Goal: Information Seeking & Learning: Learn about a topic

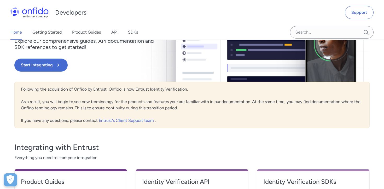
scroll to position [100, 0]
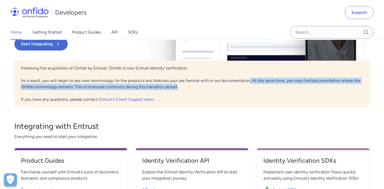
drag, startPoint x: 249, startPoint y: 78, endPoint x: 254, endPoint y: 88, distance: 11.5
click at [254, 88] on div "Following the acquisition of Onfido by Entrust, Onfido is now Entrust Identity …" at bounding box center [191, 84] width 355 height 46
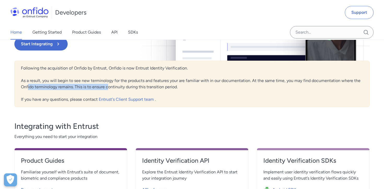
drag, startPoint x: 27, startPoint y: 85, endPoint x: 108, endPoint y: 85, distance: 80.6
click at [108, 85] on div "Following the acquisition of Onfido by Entrust, Onfido is now Entrust Identity …" at bounding box center [191, 84] width 355 height 46
click at [134, 87] on div "Following the acquisition of Onfido by Entrust, Onfido is now Entrust Identity …" at bounding box center [191, 84] width 355 height 46
click at [97, 91] on div "Following the acquisition of Onfido by Entrust, Onfido is now Entrust Identity …" at bounding box center [191, 84] width 355 height 46
click at [98, 89] on div "Following the acquisition of Onfido by Entrust, Onfido is now Entrust Identity …" at bounding box center [191, 84] width 355 height 46
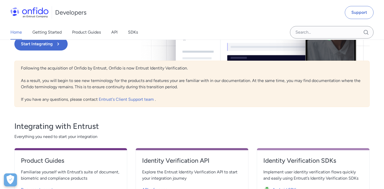
click at [144, 87] on div "Following the acquisition of Onfido by Entrust, Onfido is now Entrust Identity …" at bounding box center [191, 84] width 355 height 46
click at [163, 84] on div "Following the acquisition of Onfido by Entrust, Onfido is now Entrust Identity …" at bounding box center [191, 84] width 355 height 46
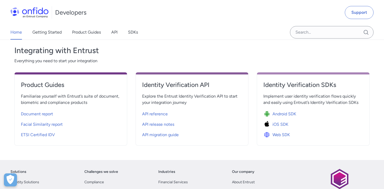
scroll to position [177, 0]
